Goal: Task Accomplishment & Management: Manage account settings

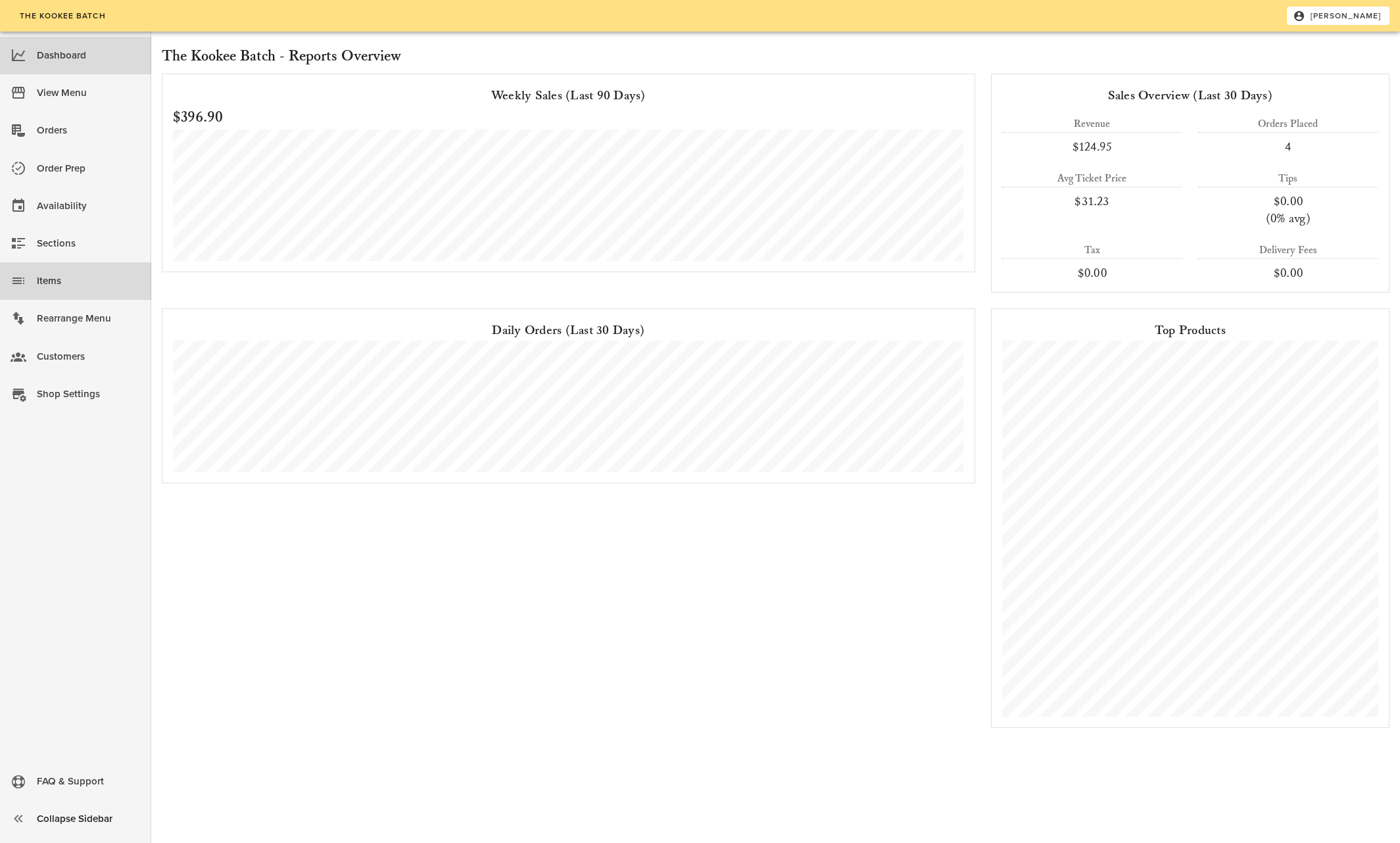
click at [53, 278] on div "Items" at bounding box center [89, 281] width 104 height 21
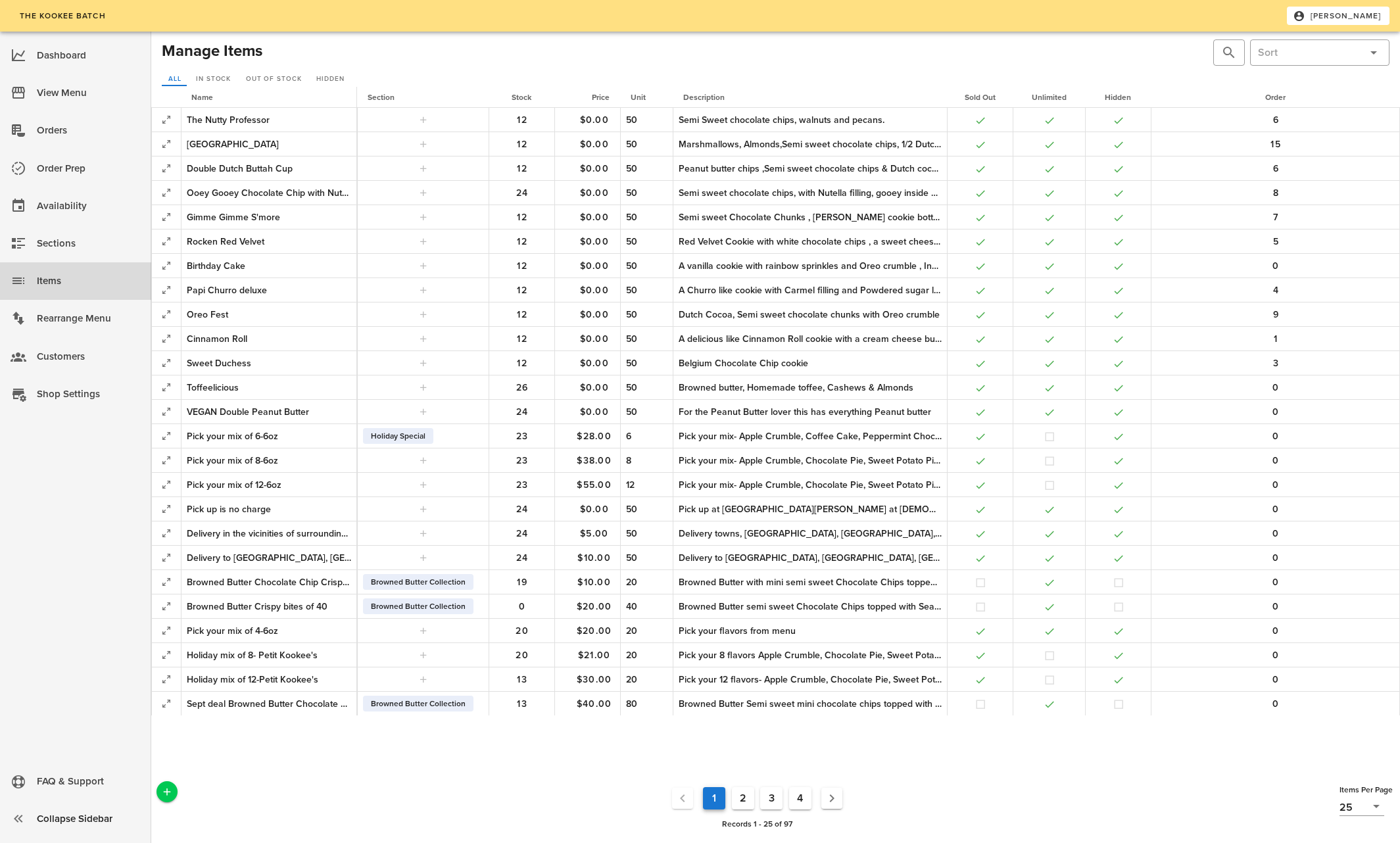
click at [804, 796] on button "4" at bounding box center [800, 799] width 22 height 22
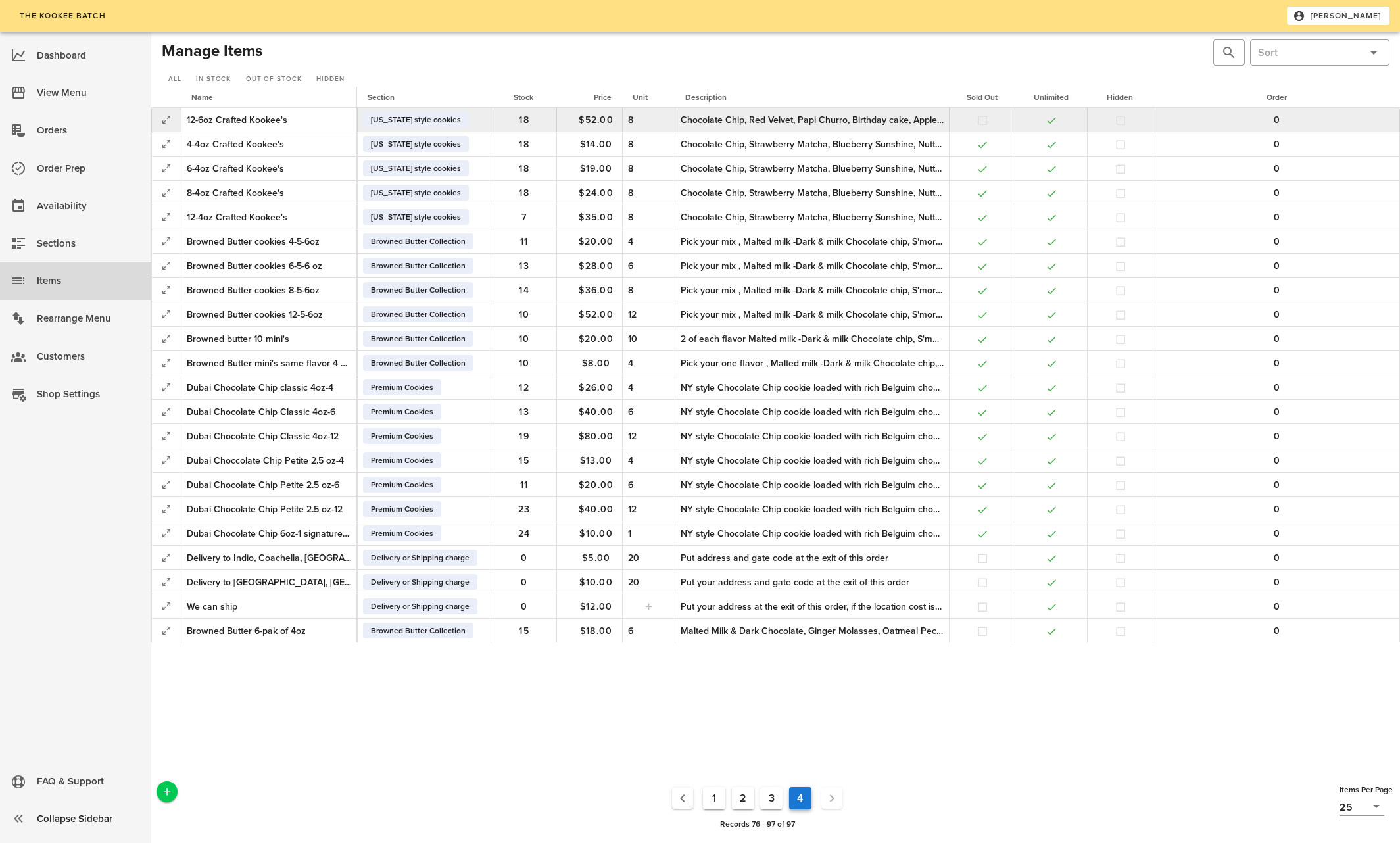
click at [782, 121] on div "Chocolate Chip, Red Velvet, Papi Churro, Birthday cake, Apple Crumble, Pumpkin …" at bounding box center [812, 120] width 263 height 13
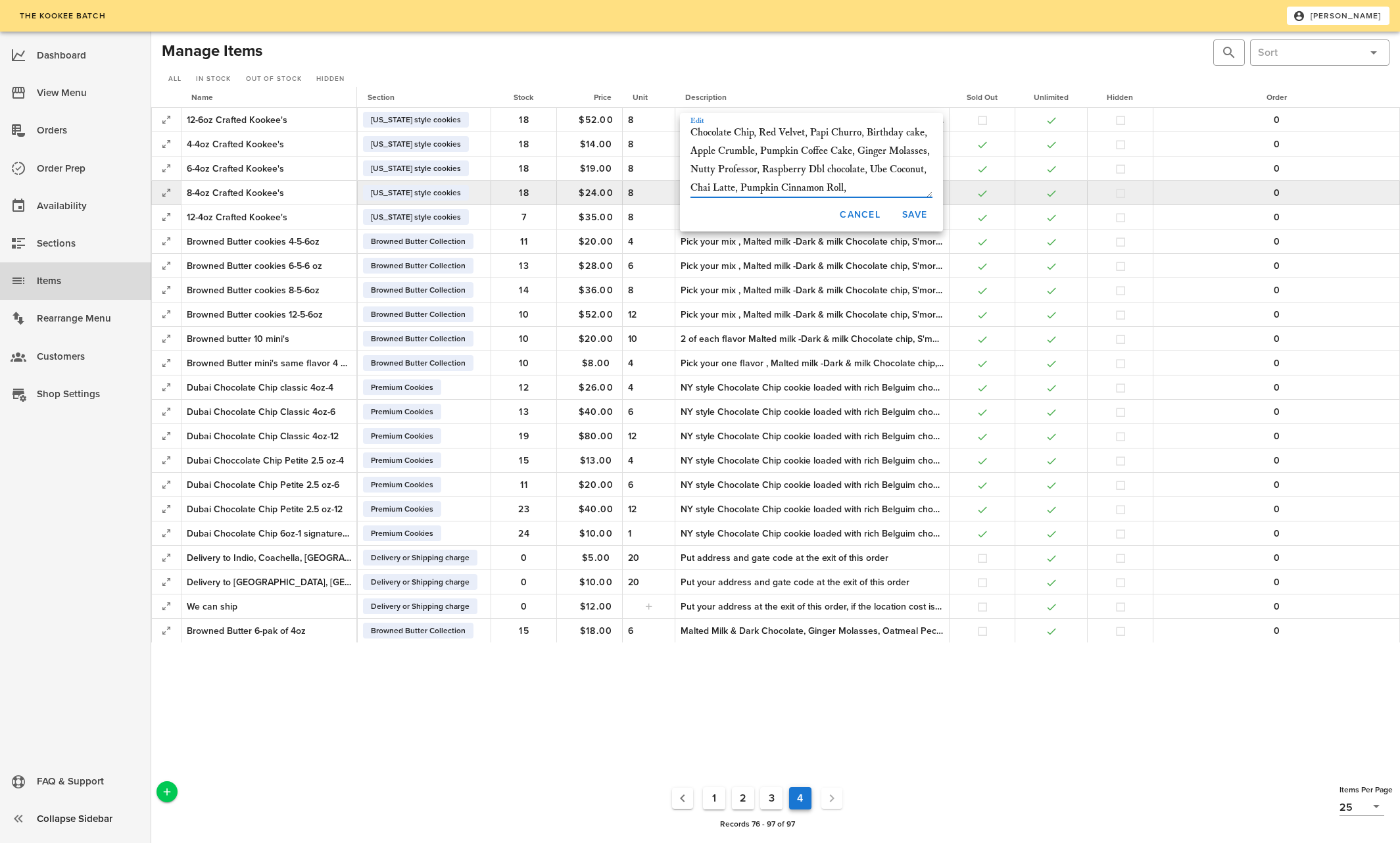
scroll to position [15, 0]
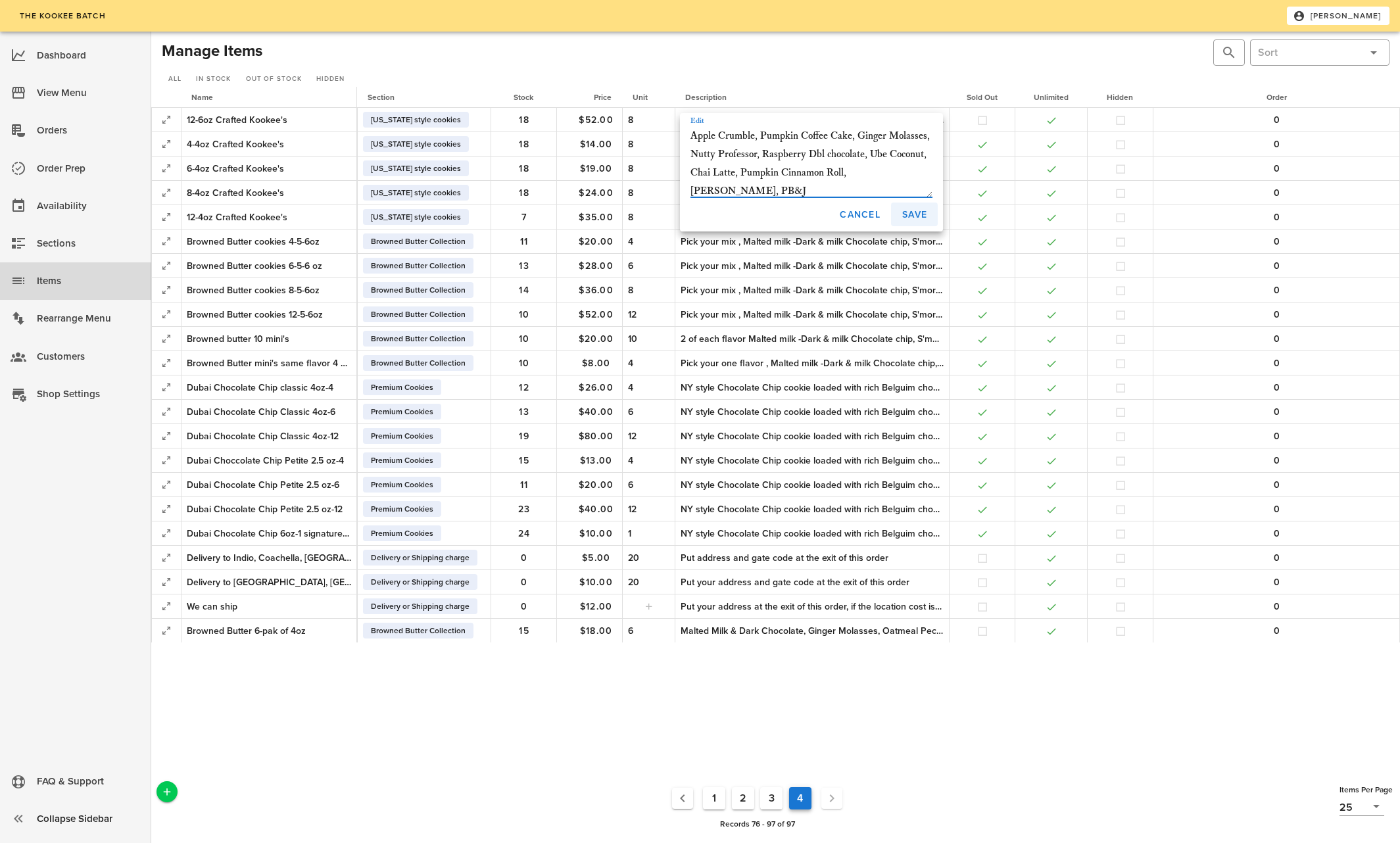
type textarea "Chocolate Chip, Red Velvet, Papi Churro, Birthday cake, Apple Crumble, Pumpkin …"
click at [910, 212] on span "Save" at bounding box center [914, 215] width 25 height 11
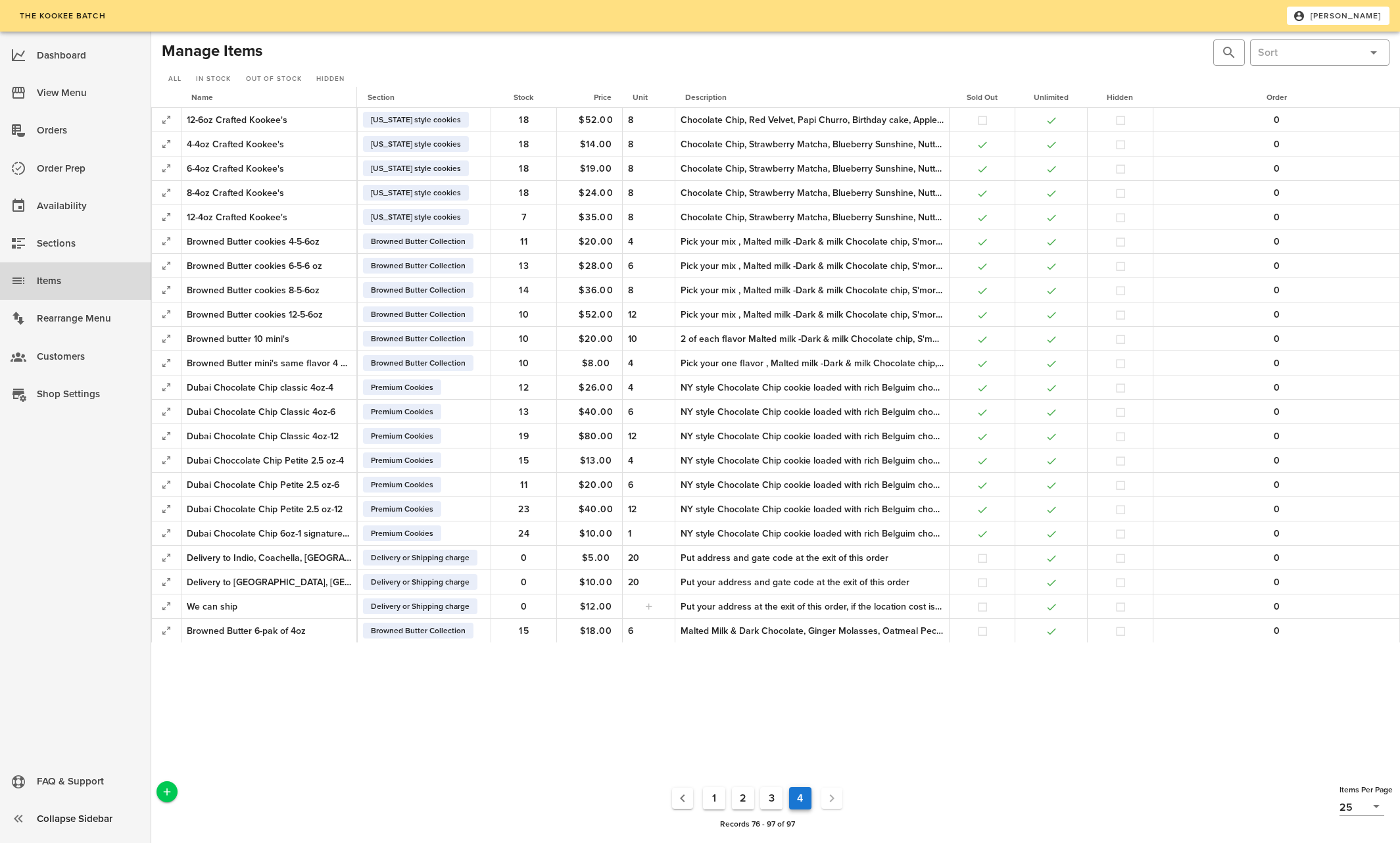
click at [770, 799] on button "3" at bounding box center [772, 799] width 22 height 22
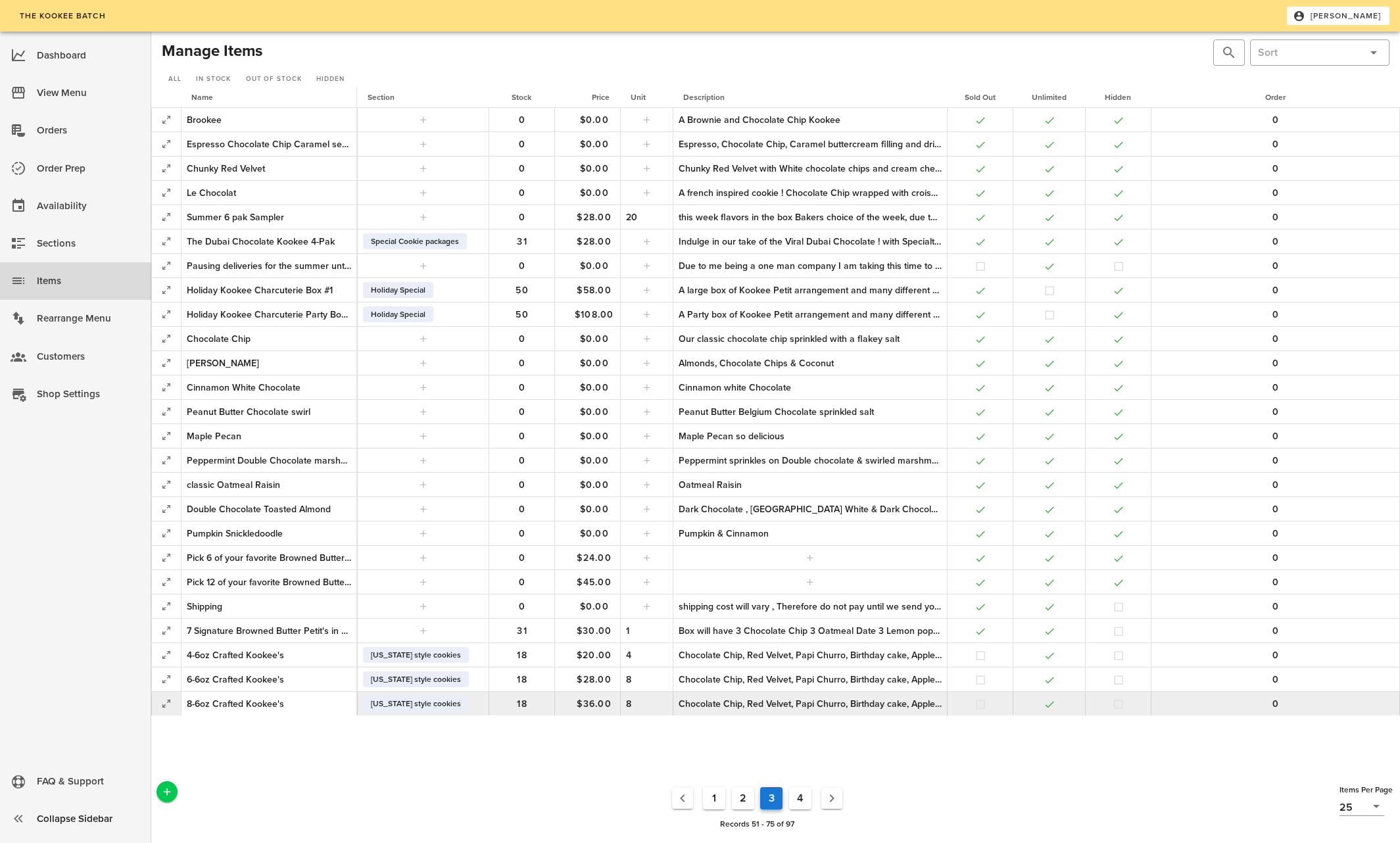
click at [793, 702] on div "Chocolate Chip, Red Velvet, Papi Churro, Birthday cake, Apple Crumble, Pumpkin …" at bounding box center [810, 704] width 263 height 13
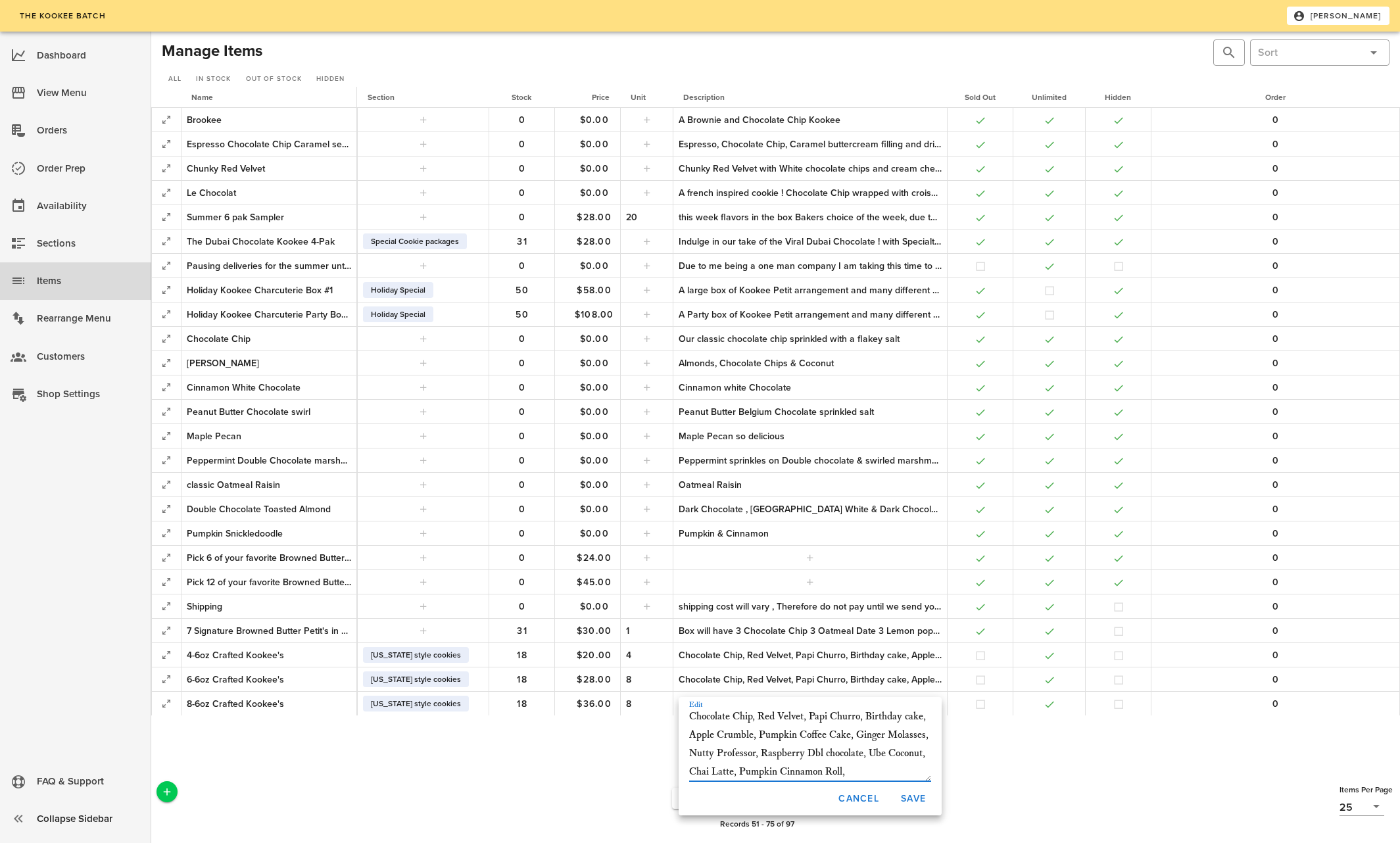
scroll to position [15, 0]
type textarea "Chocolate Chip, Red Velvet, Papi Churro, Birthday cake, Apple Crumble, Pumpkin …"
click at [923, 801] on span "Save" at bounding box center [913, 799] width 25 height 11
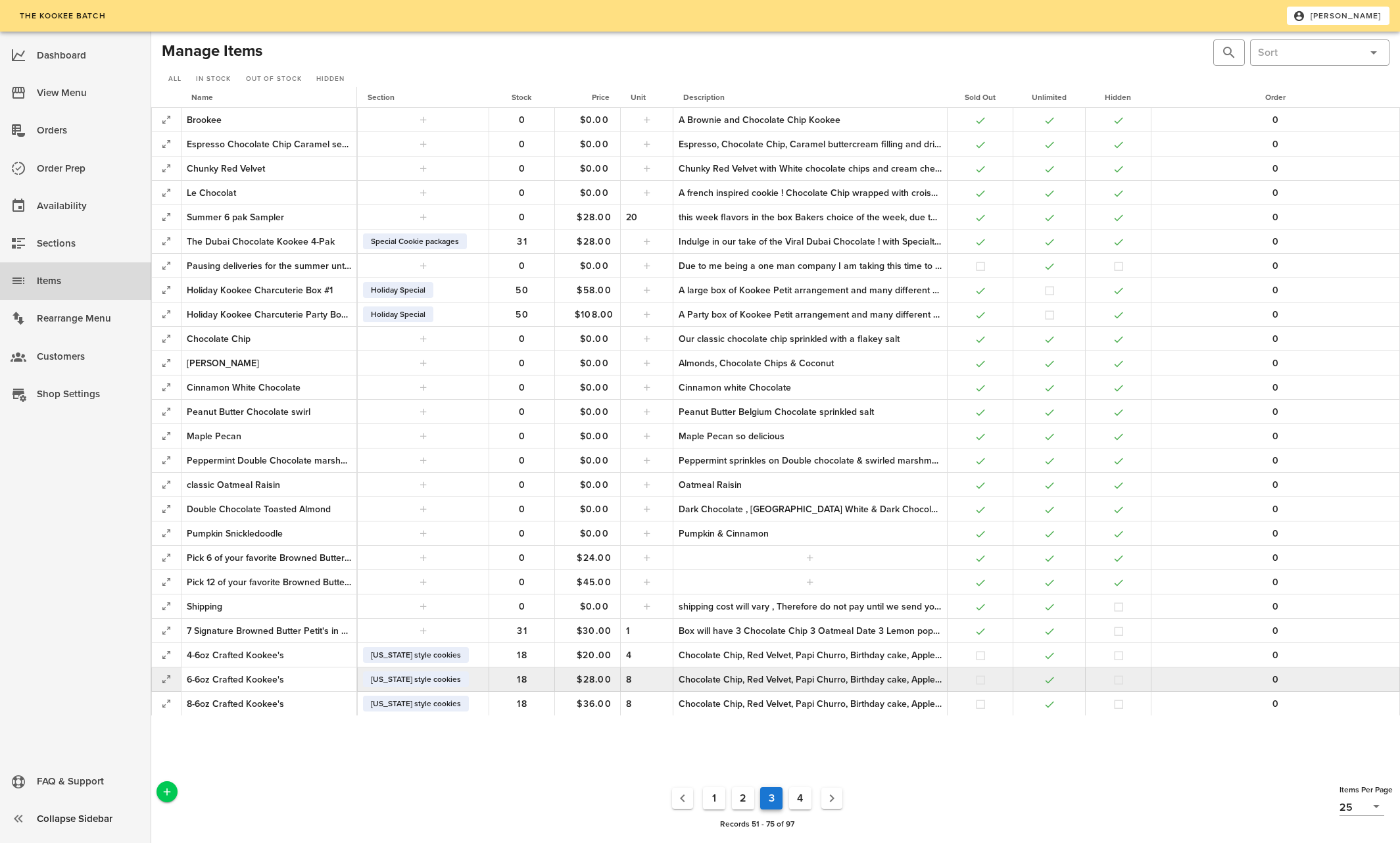
click at [896, 678] on div "Chocolate Chip, Red Velvet, Papi Churro, Birthday cake, Apple Crumble, Pumpkin …" at bounding box center [810, 679] width 263 height 13
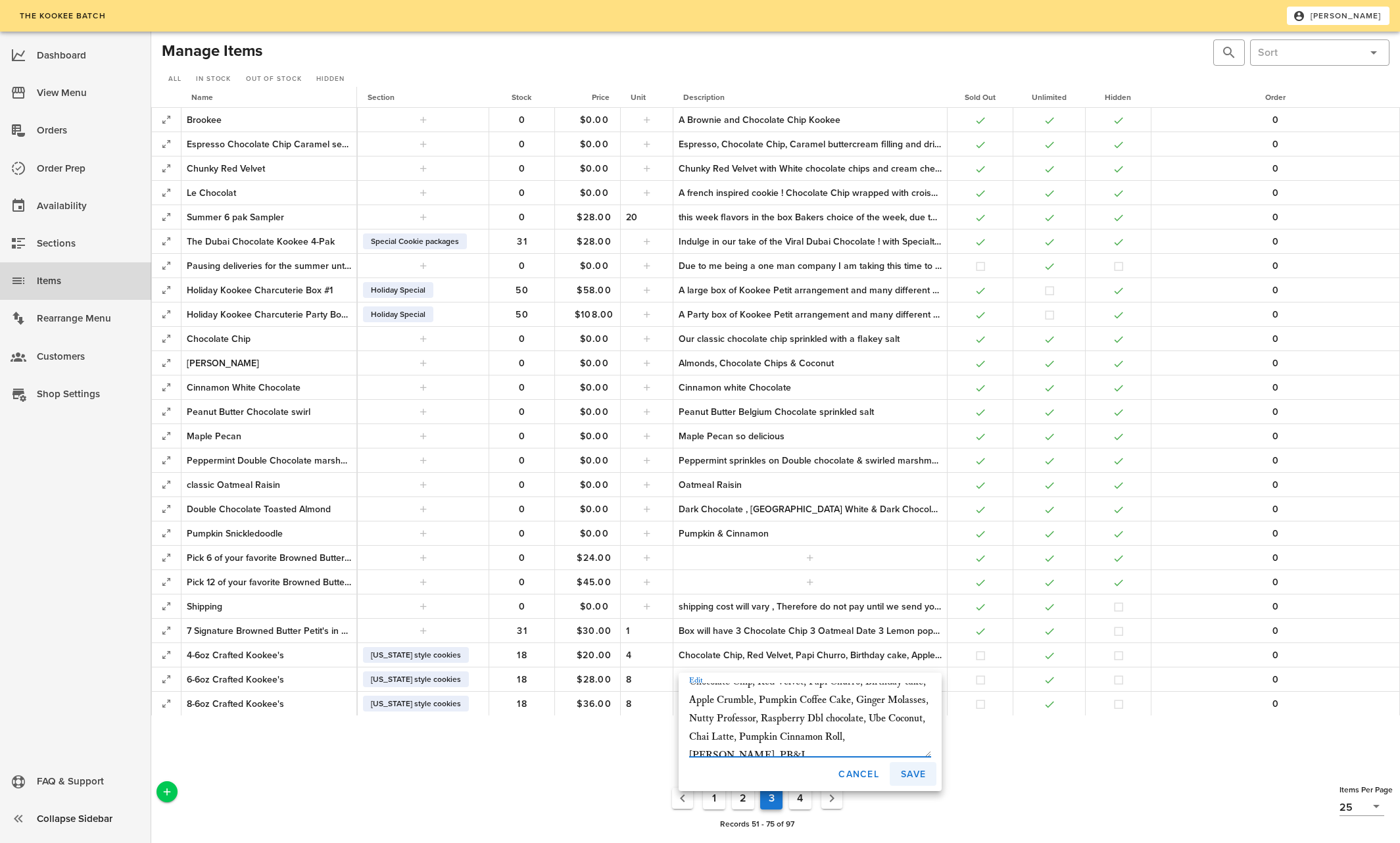
type textarea "Chocolate Chip, Red Velvet, Papi Churro, Birthday cake, Apple Crumble, Pumpkin …"
click at [913, 777] on span "Save" at bounding box center [913, 774] width 25 height 11
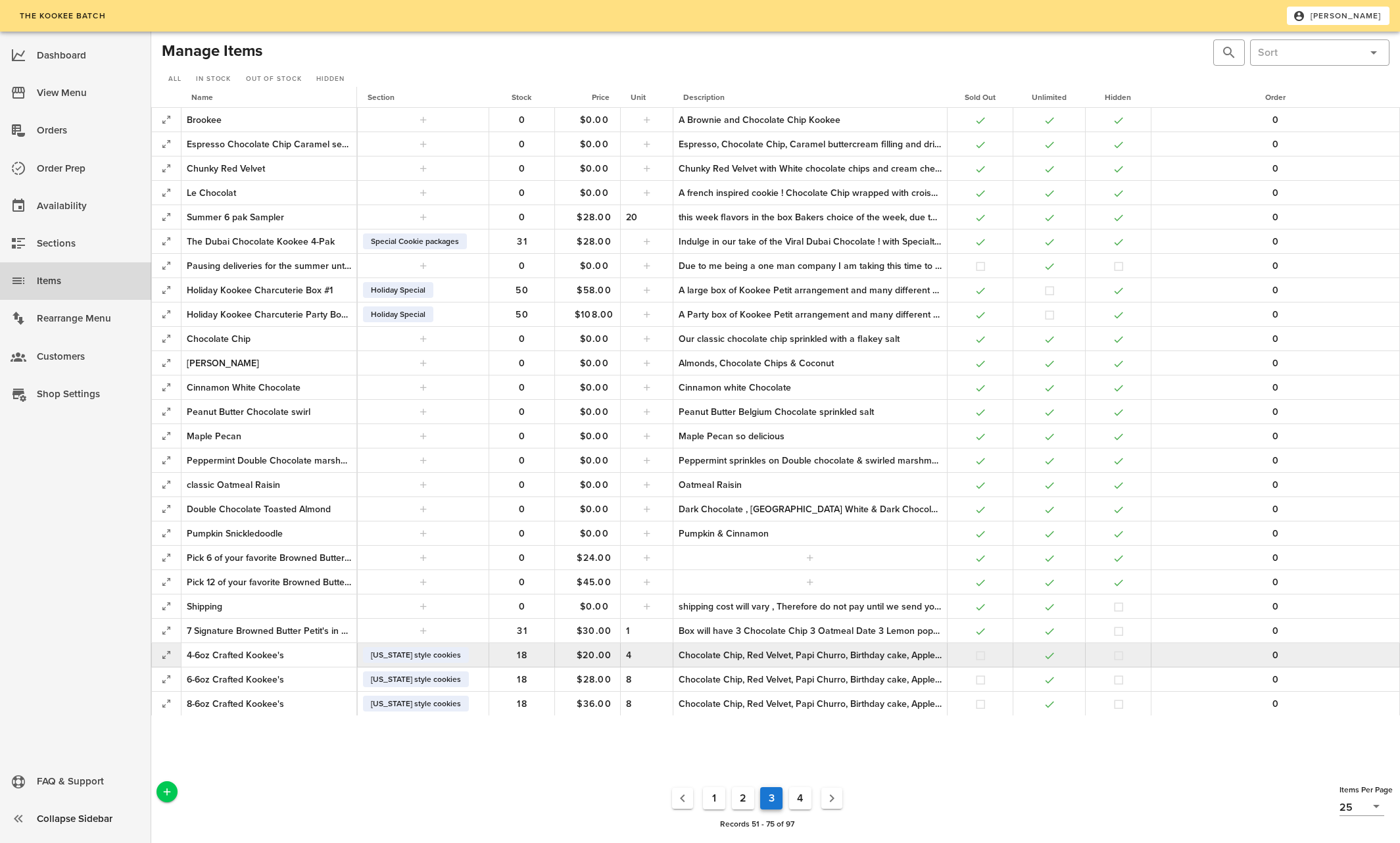
click at [882, 651] on div "Chocolate Chip, Red Velvet, Papi Churro, Birthday cake, Apple Crumble, Pumpkin …" at bounding box center [810, 655] width 263 height 13
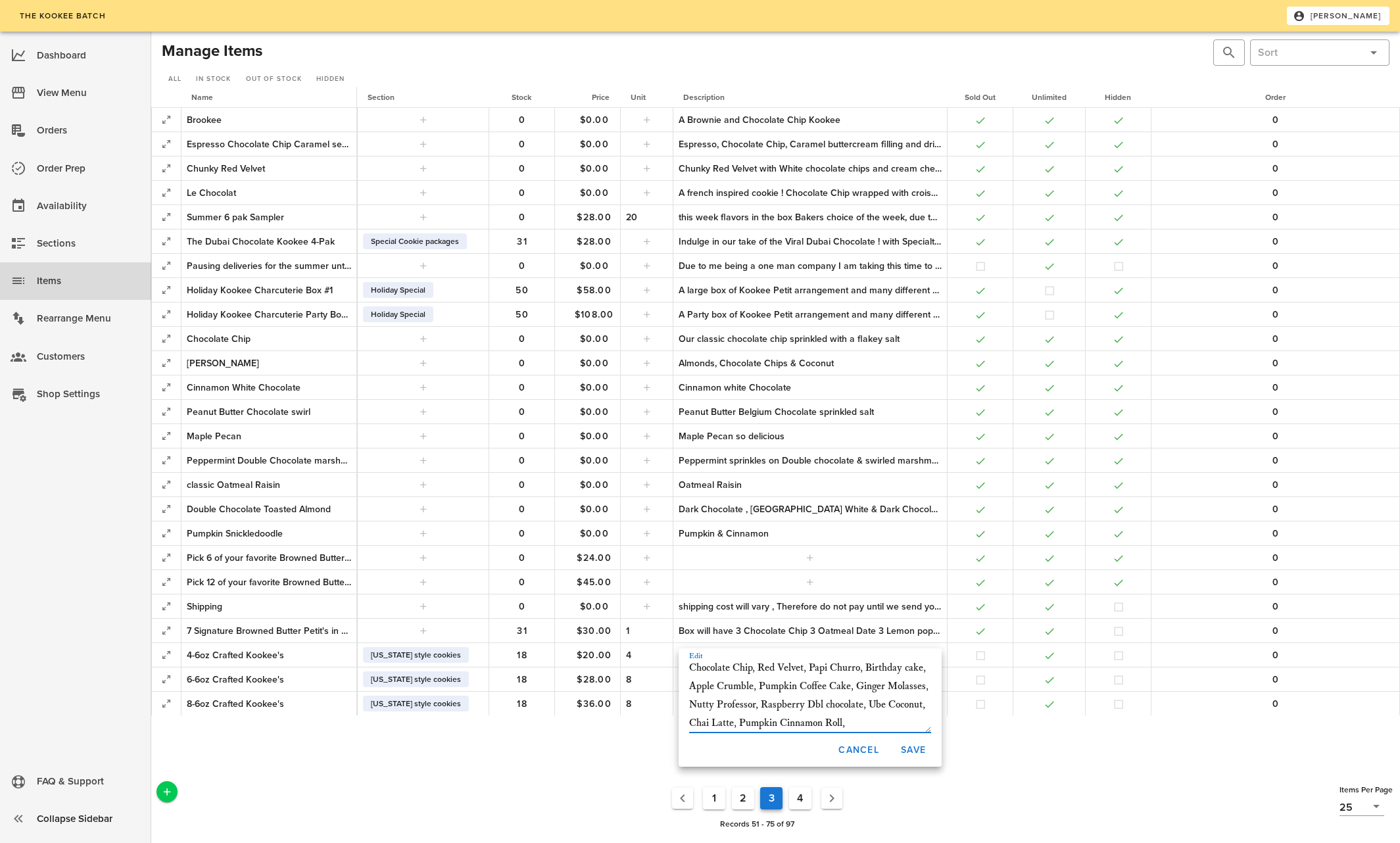
scroll to position [15, 0]
type textarea "Chocolate Chip, Red Velvet, Papi Churro, Birthday cake, Apple Crumble, Pumpkin …"
click at [917, 748] on span "Save" at bounding box center [913, 750] width 25 height 11
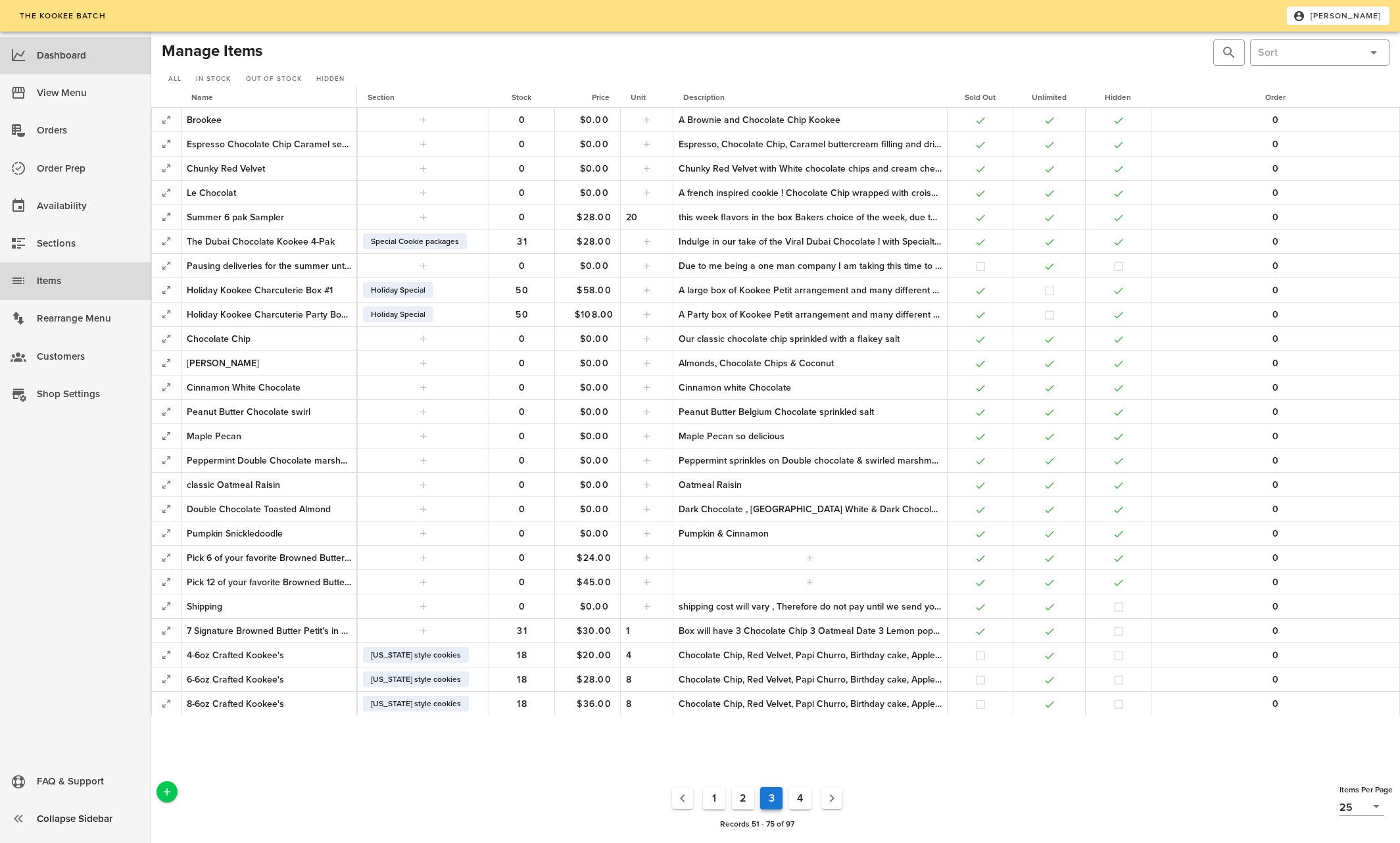
click at [64, 52] on div "Dashboard" at bounding box center [89, 55] width 104 height 21
